Goal: Book appointment/travel/reservation

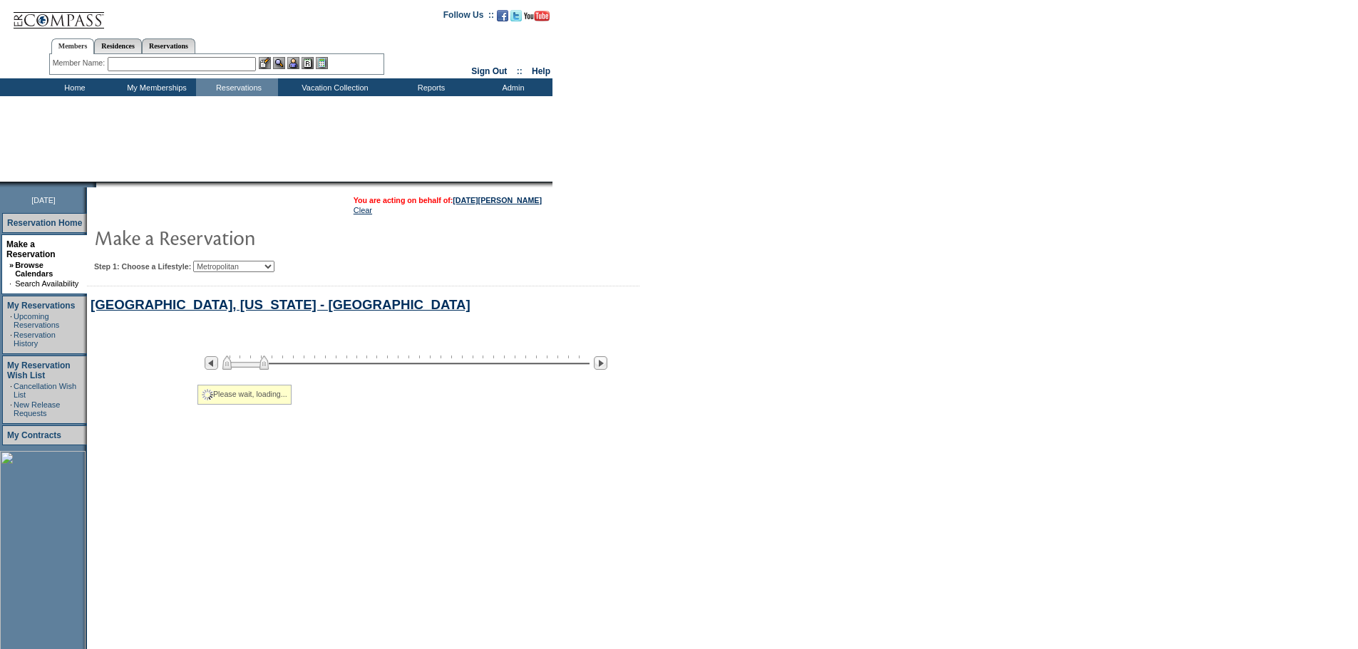
select select "Metropolitan"
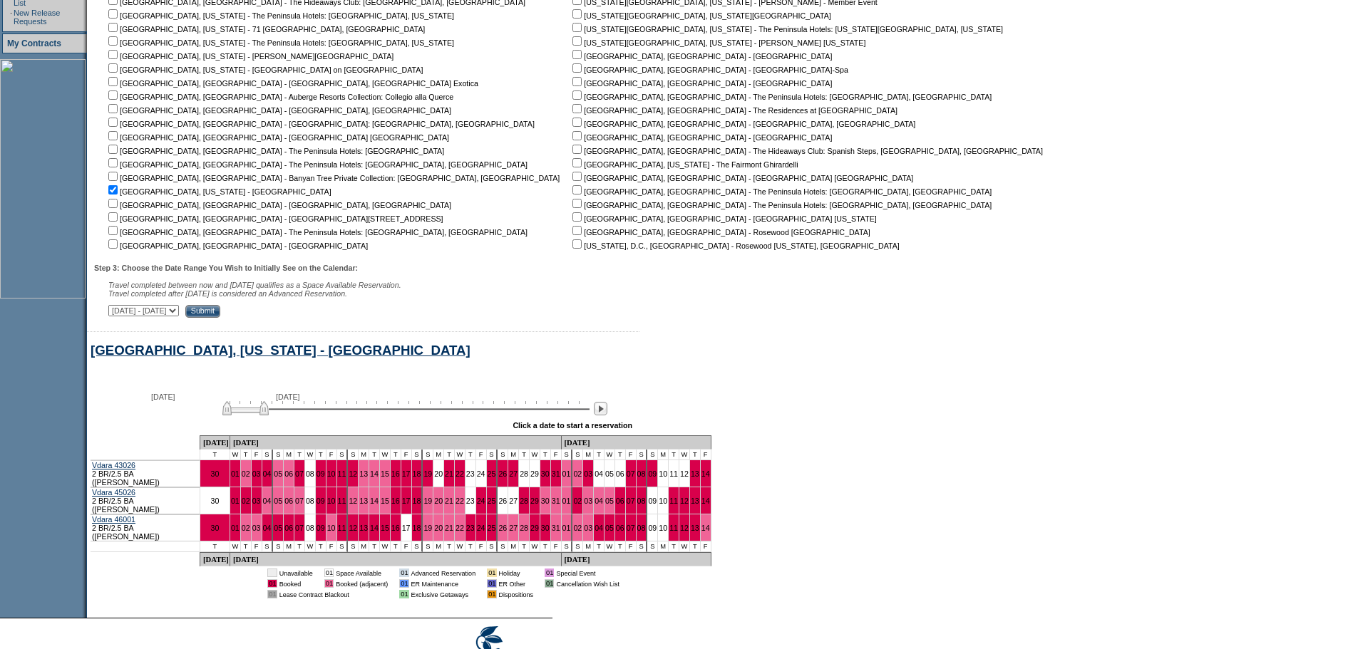
scroll to position [458, 0]
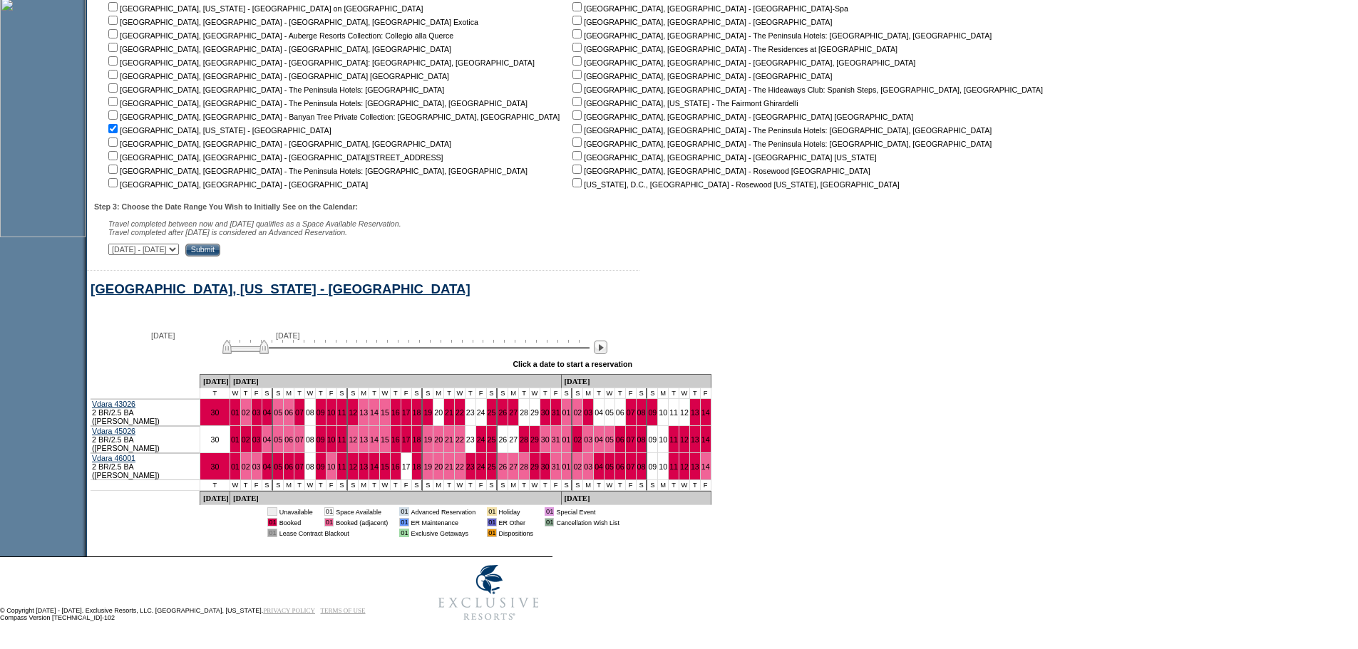
click at [609, 356] on div at bounding box center [600, 348] width 16 height 16
click at [607, 354] on img at bounding box center [601, 348] width 14 height 14
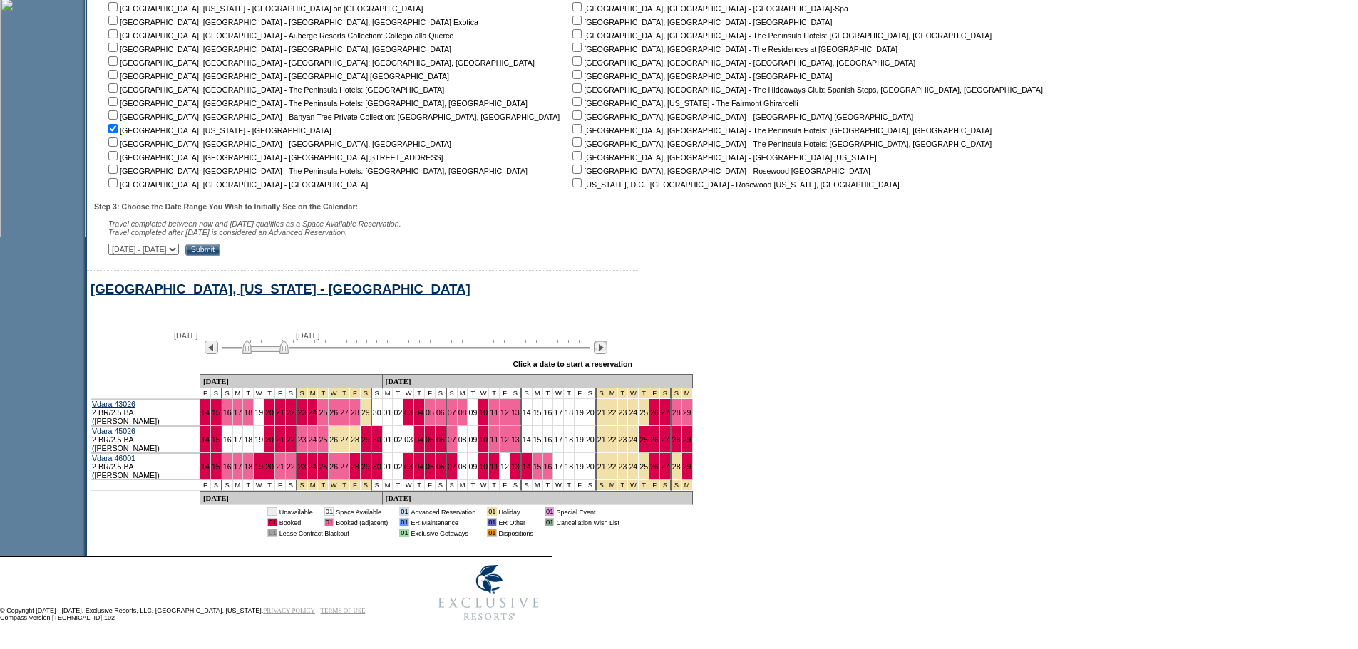
click at [607, 354] on img at bounding box center [601, 348] width 14 height 14
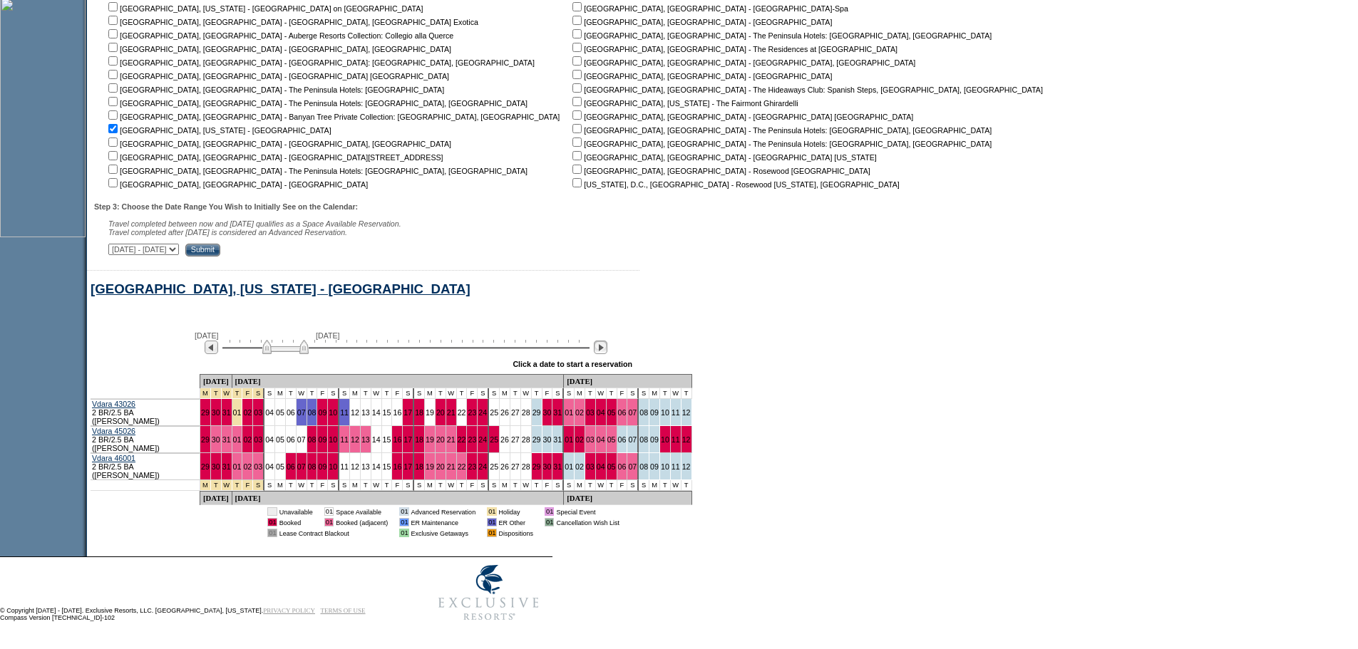
click at [607, 354] on img at bounding box center [601, 348] width 14 height 14
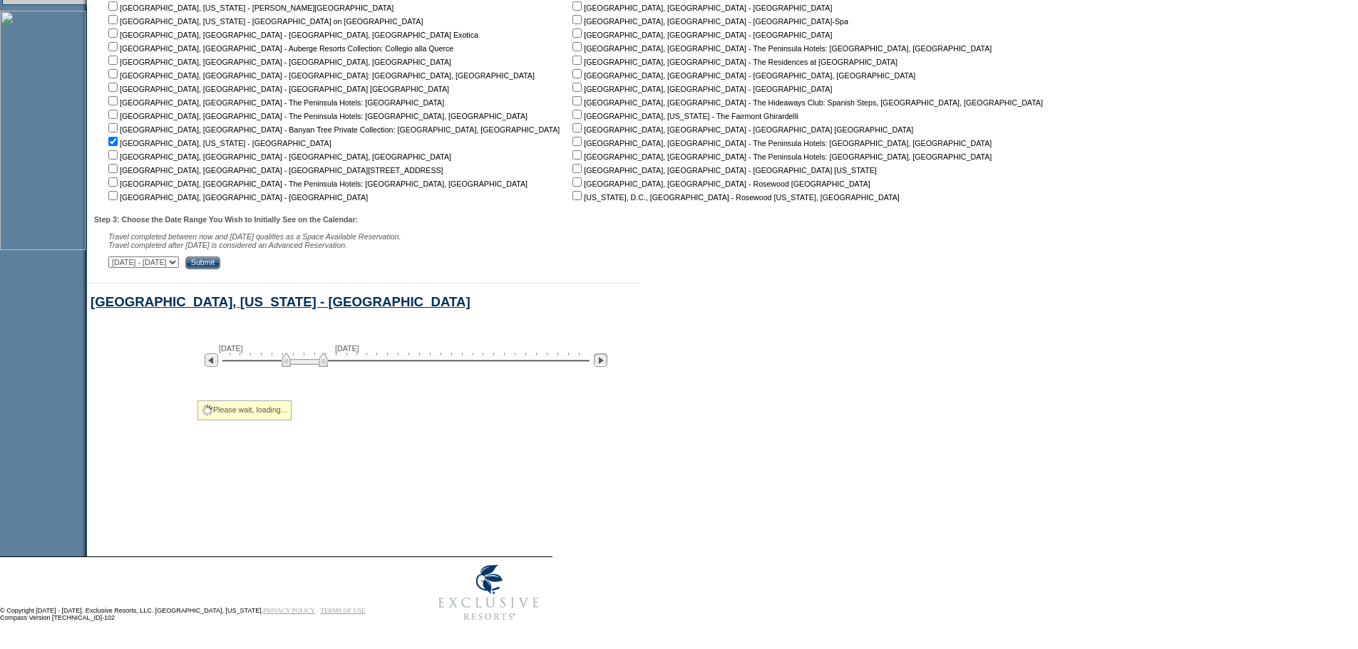
click at [607, 357] on img at bounding box center [601, 360] width 14 height 14
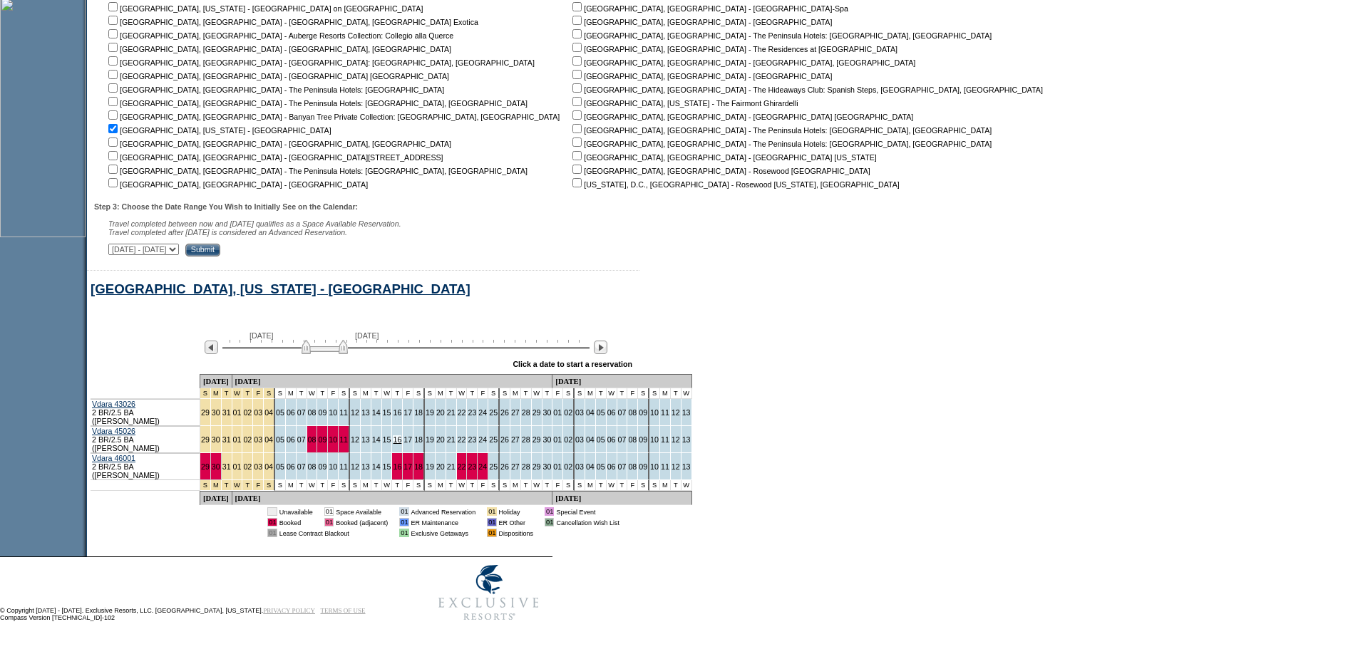
click at [395, 441] on link "16" at bounding box center [397, 439] width 9 height 9
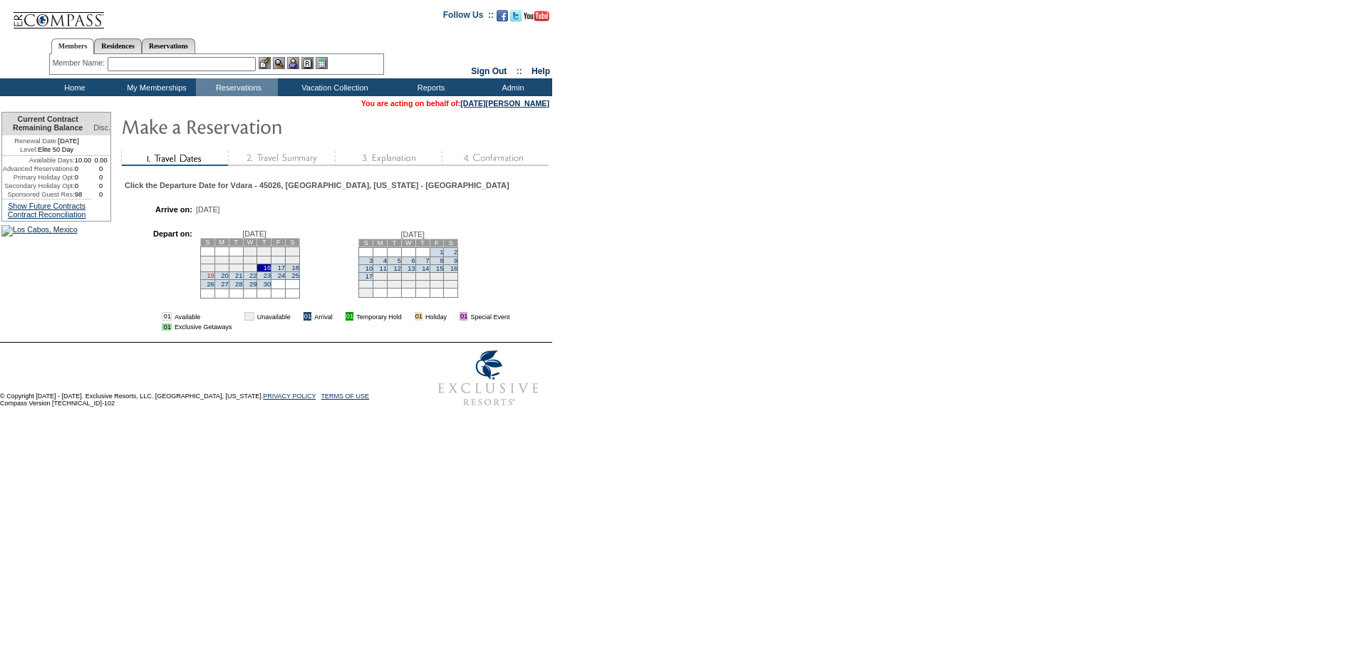
click at [214, 279] on link "19" at bounding box center [210, 275] width 7 height 7
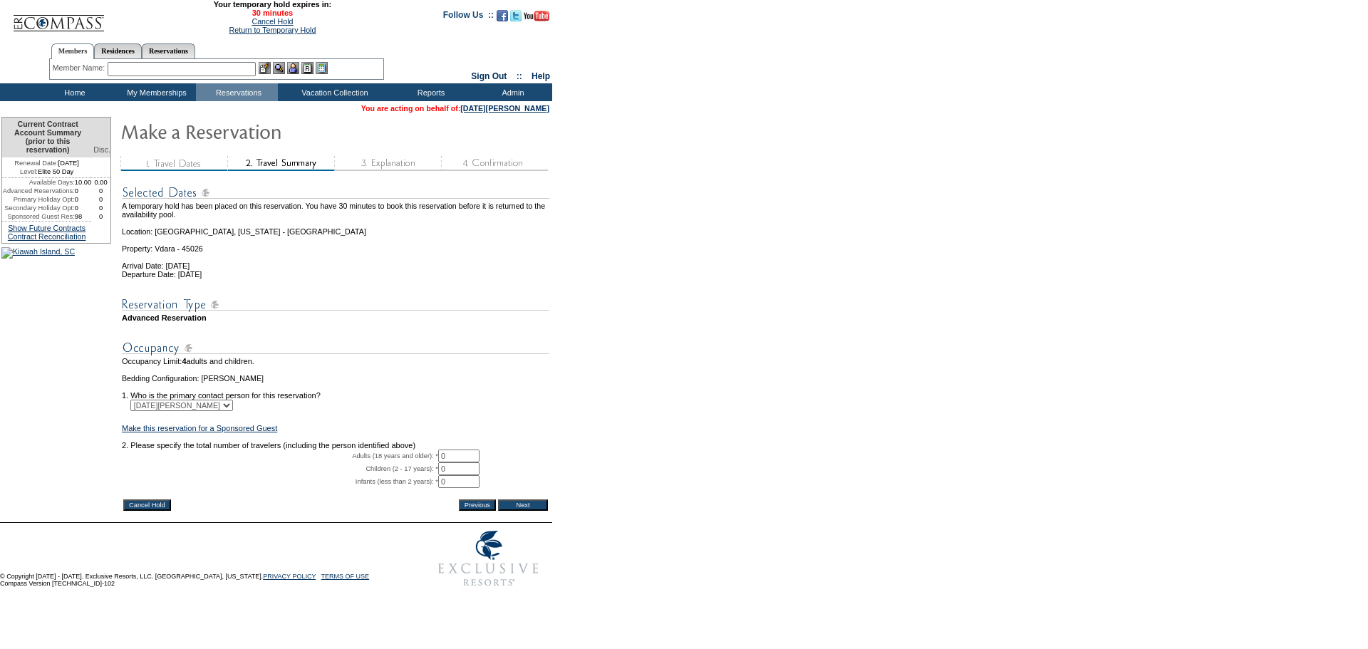
click at [470, 462] on input "0" at bounding box center [458, 456] width 41 height 13
type input "2"
click at [537, 511] on input "Next" at bounding box center [523, 505] width 50 height 11
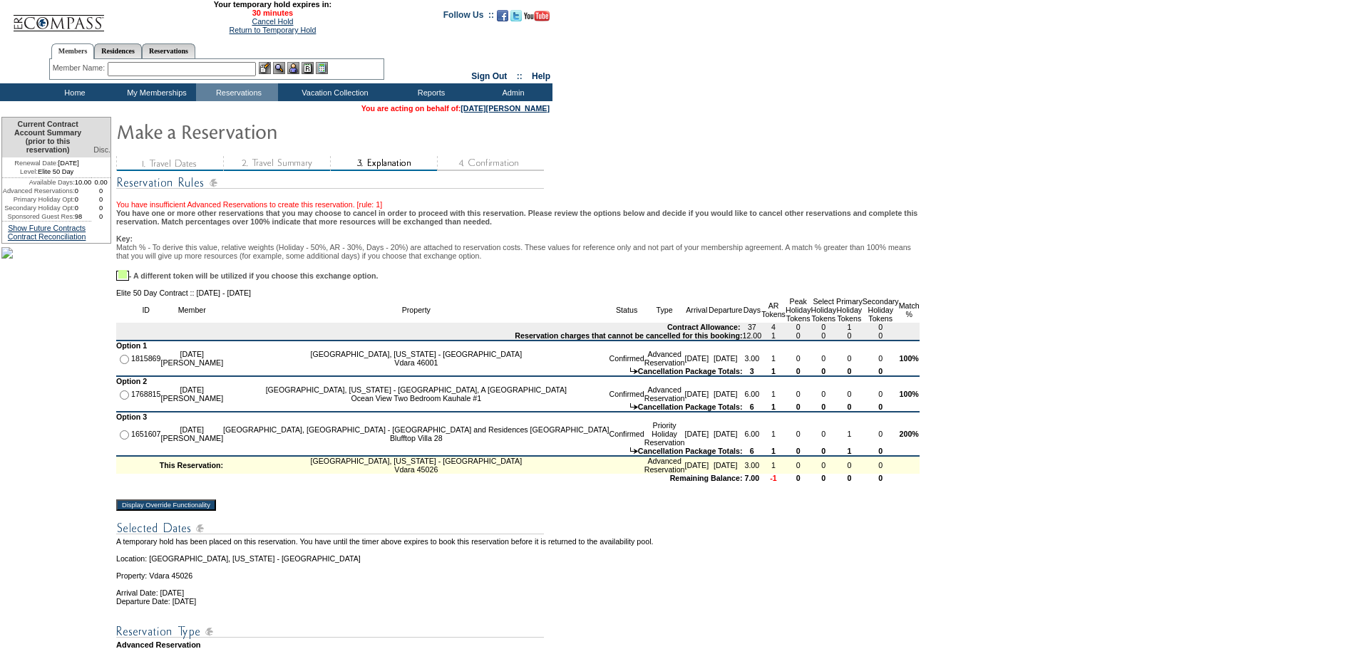
click at [177, 511] on input "Display Override Functionality" at bounding box center [166, 505] width 100 height 11
